Goal: Obtain resource: Obtain resource

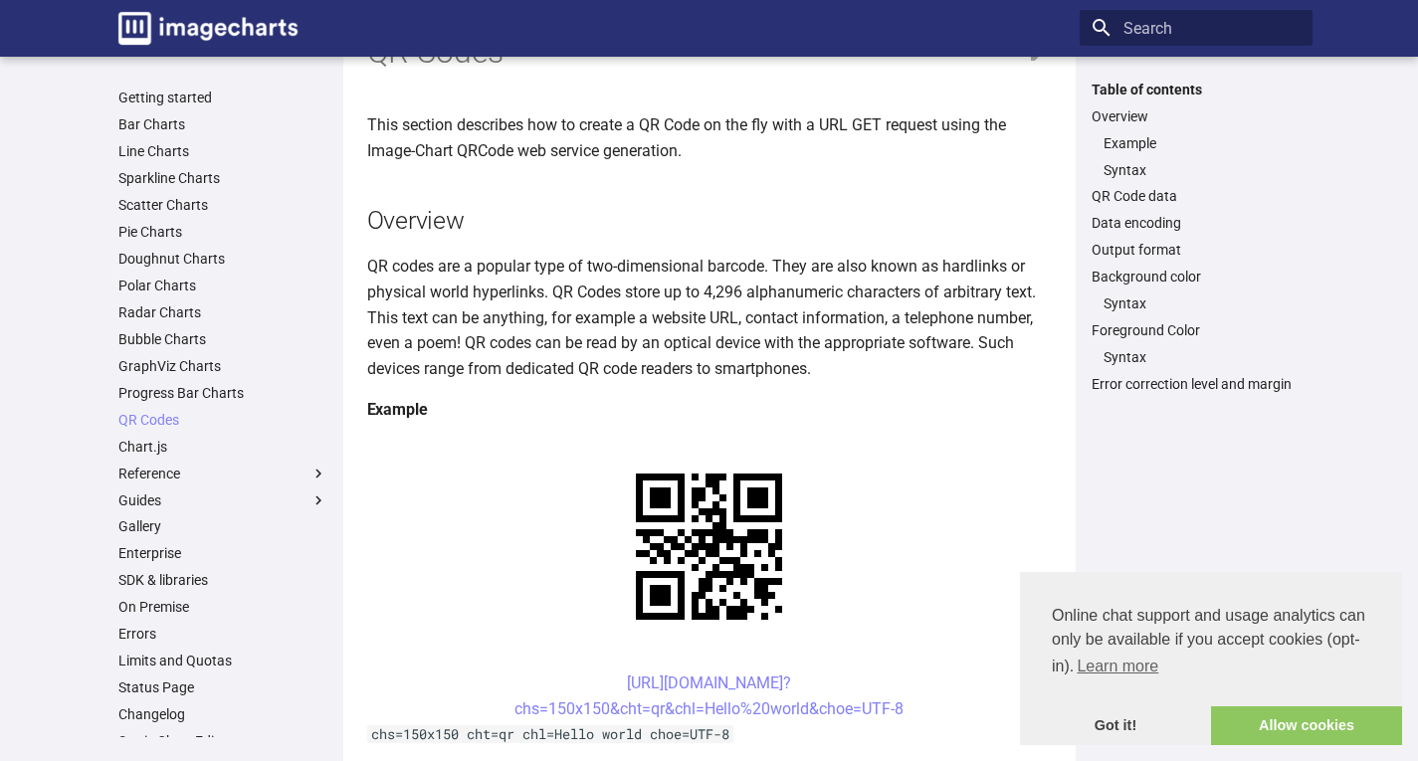
scroll to position [100, 0]
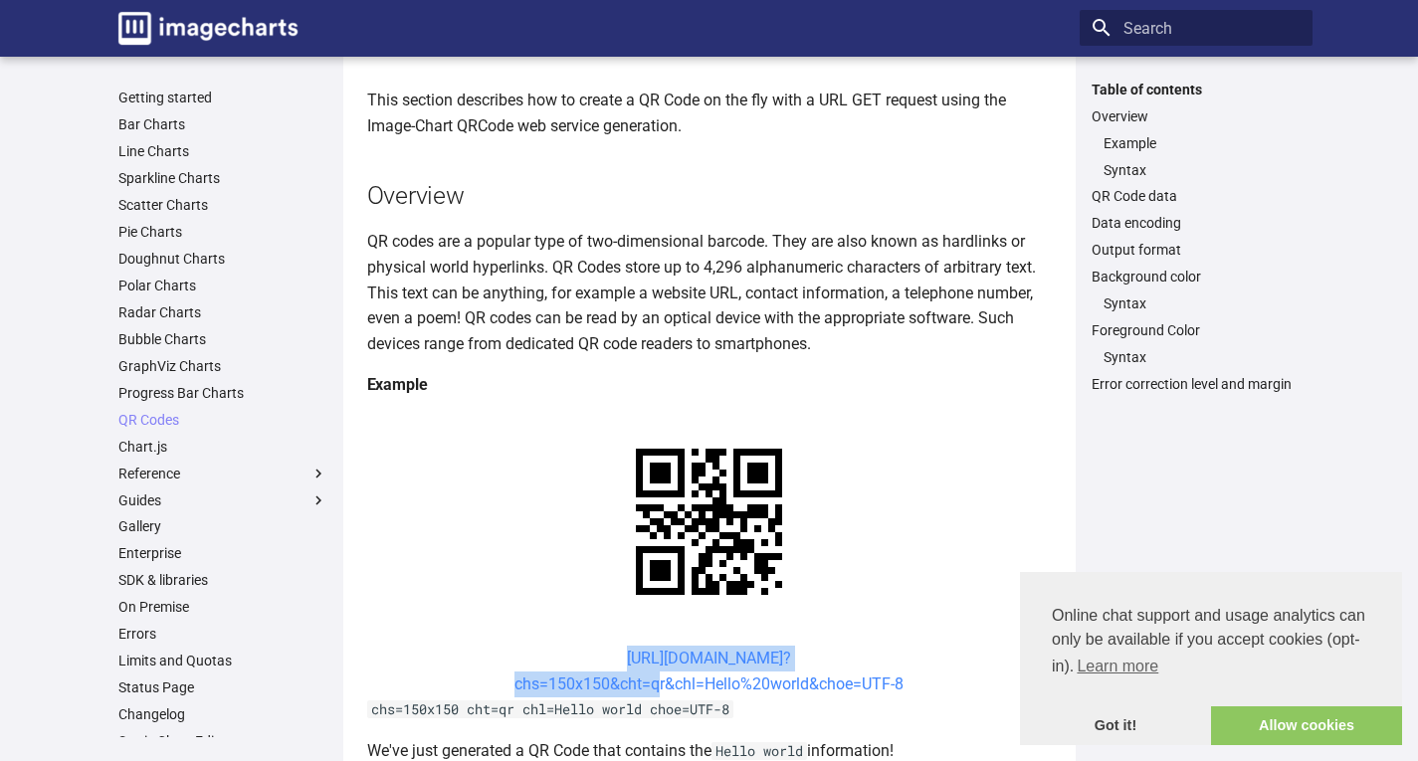
drag, startPoint x: 578, startPoint y: 456, endPoint x: 652, endPoint y: 496, distance: 83.7
click at [652, 646] on center "https://image-charts.com/chart? chs=150x150&cht=qr&chl=Hello%20world&choe=UTF-8" at bounding box center [709, 671] width 685 height 51
click at [596, 649] on link "https://image-charts.com/chart? chs=150x150&cht=qr&chl=Hello%20world&choe=UTF-8" at bounding box center [709, 671] width 389 height 45
click at [565, 646] on center "https://image-charts.com/chart? chs=150x150&cht=qr&chl=Hello%20world&choe=UTF-8" at bounding box center [709, 671] width 685 height 51
drag, startPoint x: 579, startPoint y: 464, endPoint x: 705, endPoint y: 494, distance: 128.9
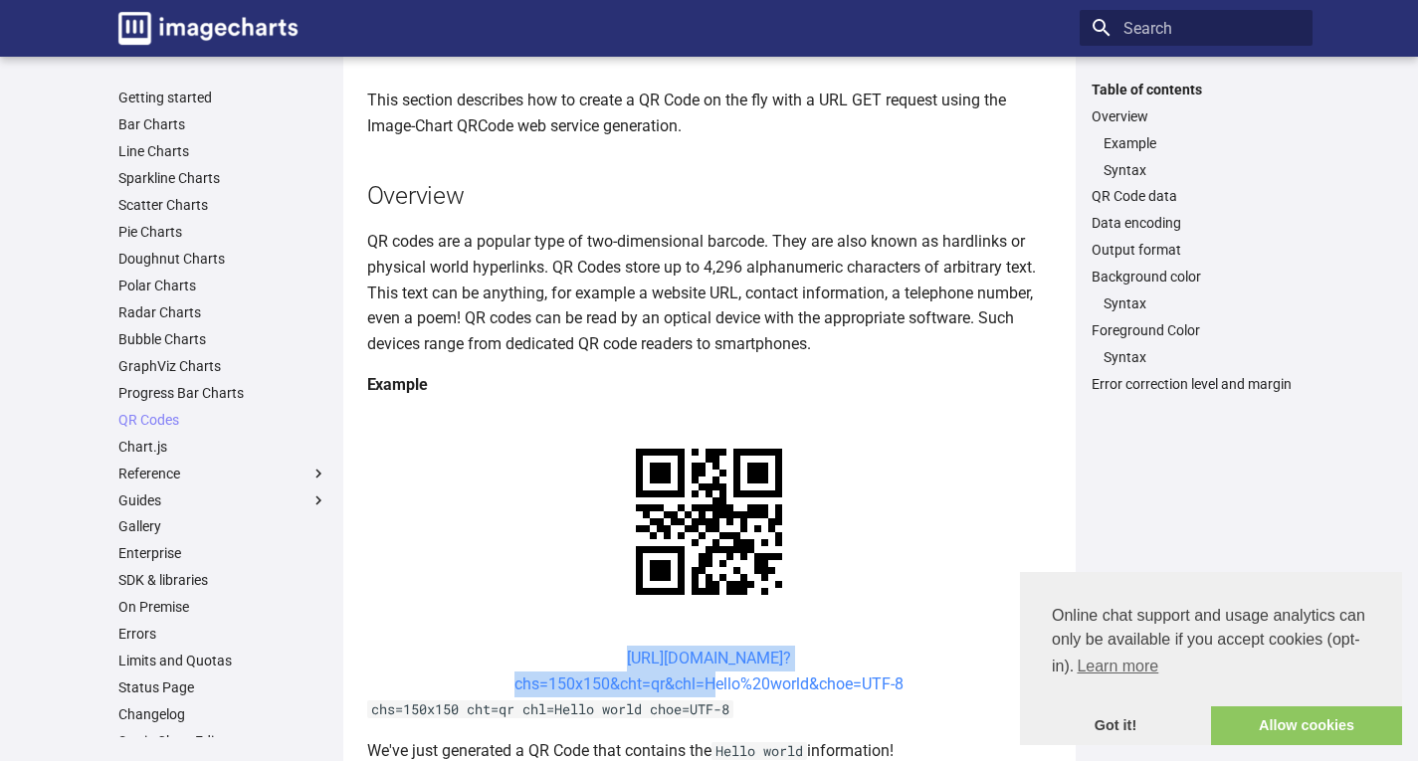
click at [705, 646] on center "https://image-charts.com/chart? chs=150x150&cht=qr&chl=Hello%20world&choe=UTF-8" at bounding box center [709, 671] width 685 height 51
copy link "https://image-charts.com/chart? chs=150x150&cht=qr&chl="
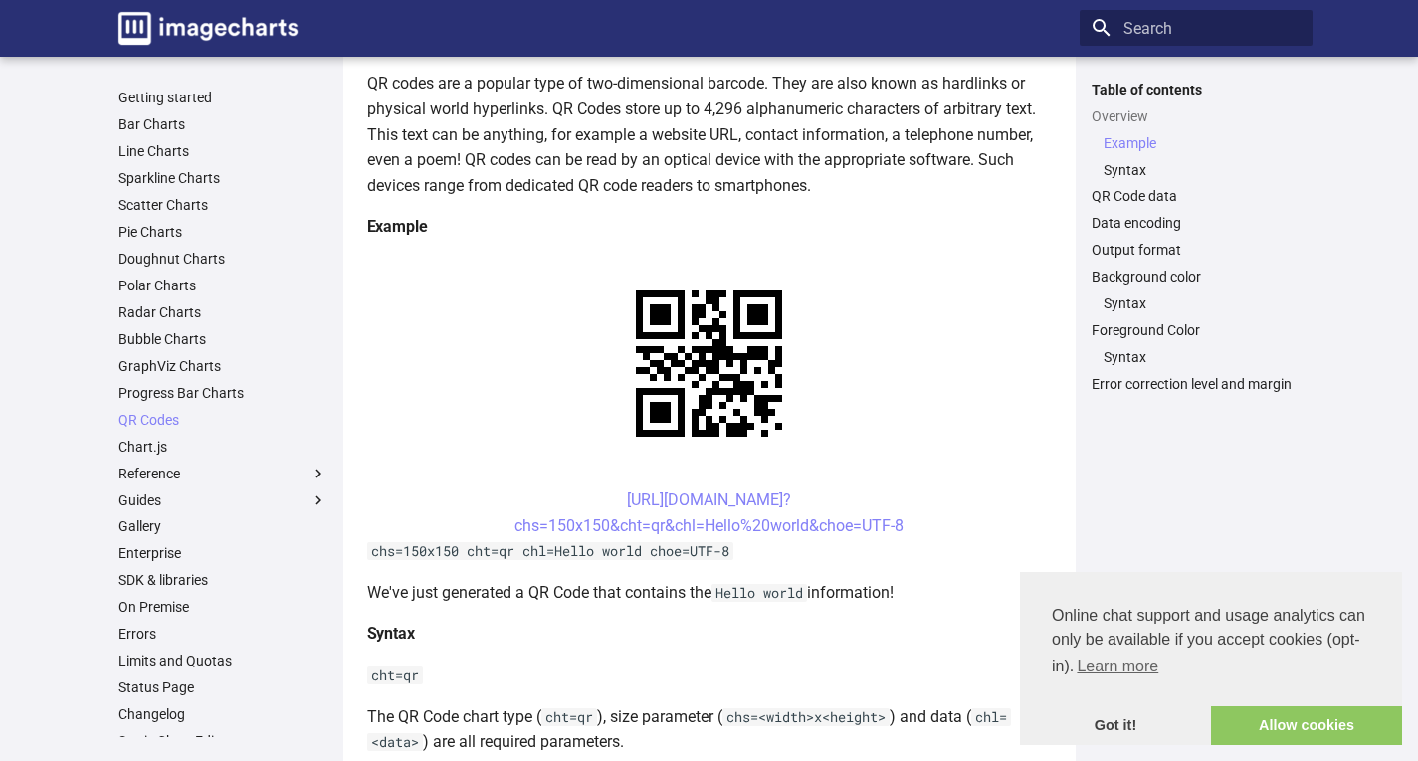
scroll to position [498, 0]
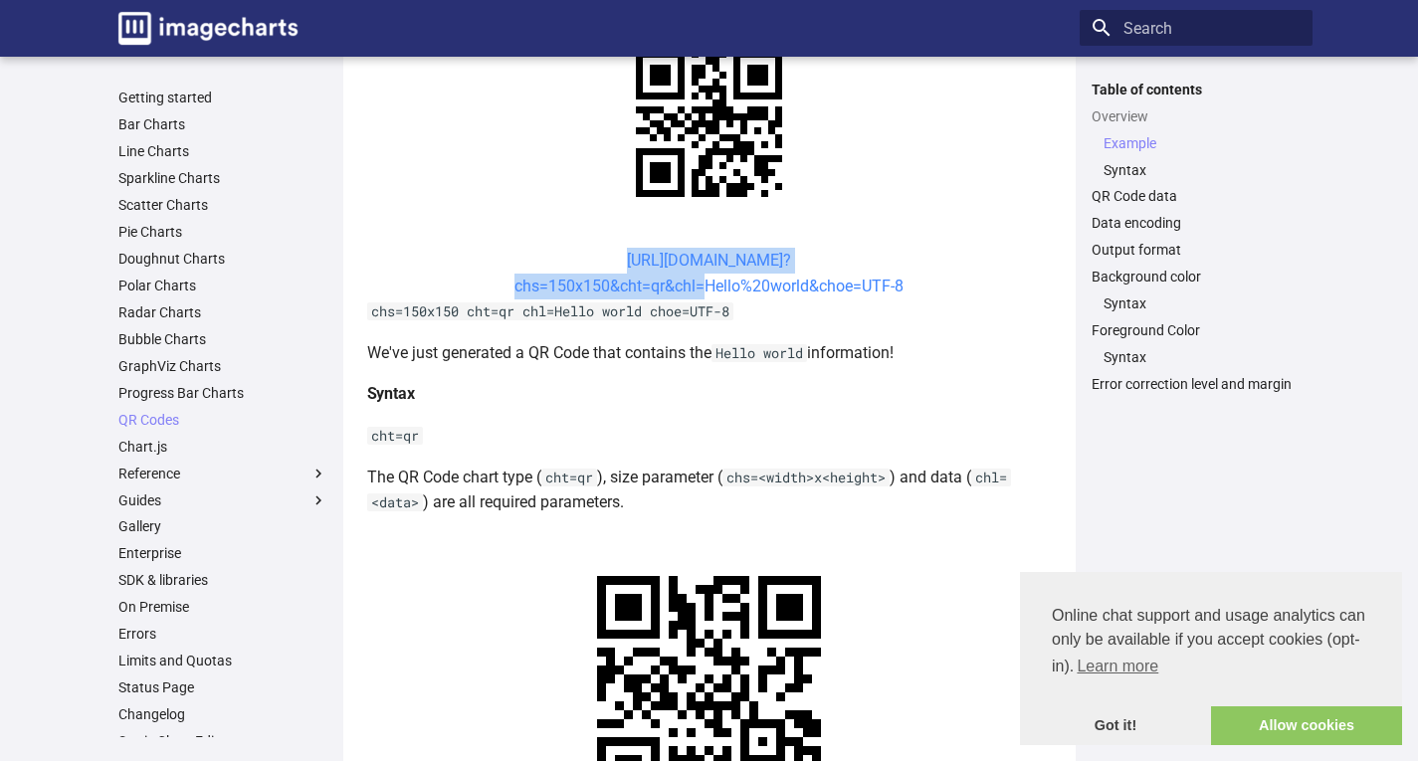
drag, startPoint x: 563, startPoint y: 246, endPoint x: 699, endPoint y: 288, distance: 141.7
copy link "https://image-charts.com/chart? chs=150x150&cht=qr&chl"
